Goal: Manage account settings

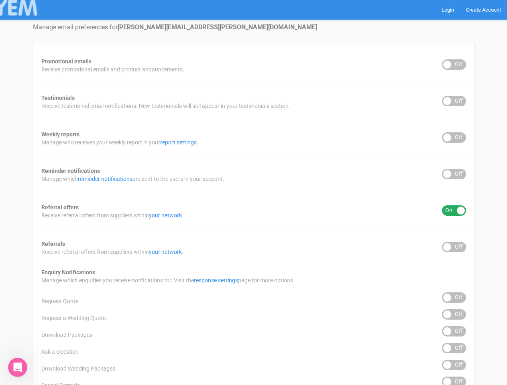
click at [253, 193] on div "Promotional emails ON OFF Receive promotional emails and product announcements.…" at bounding box center [253, 323] width 441 height 561
click at [454, 65] on div "ON OFF" at bounding box center [454, 64] width 24 height 10
click at [454, 101] on div "ON OFF" at bounding box center [454, 101] width 24 height 10
click at [454, 138] on div "ON OFF" at bounding box center [454, 137] width 24 height 10
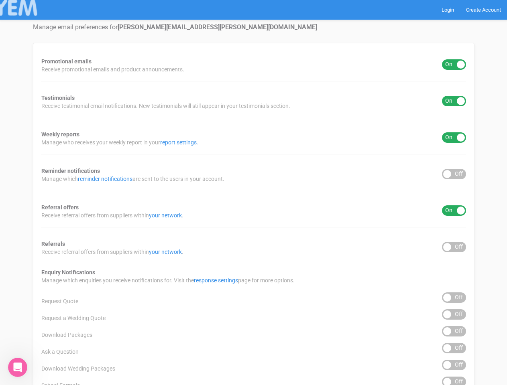
click at [454, 174] on div "ON OFF" at bounding box center [454, 174] width 24 height 10
click at [454, 211] on div "ON OFF" at bounding box center [454, 210] width 24 height 10
click at [454, 247] on div "ON OFF" at bounding box center [454, 247] width 24 height 10
click at [454, 298] on div "ON OFF" at bounding box center [454, 298] width 24 height 10
click at [454, 315] on div "ON OFF" at bounding box center [454, 314] width 24 height 10
